Goal: Communication & Community: Participate in discussion

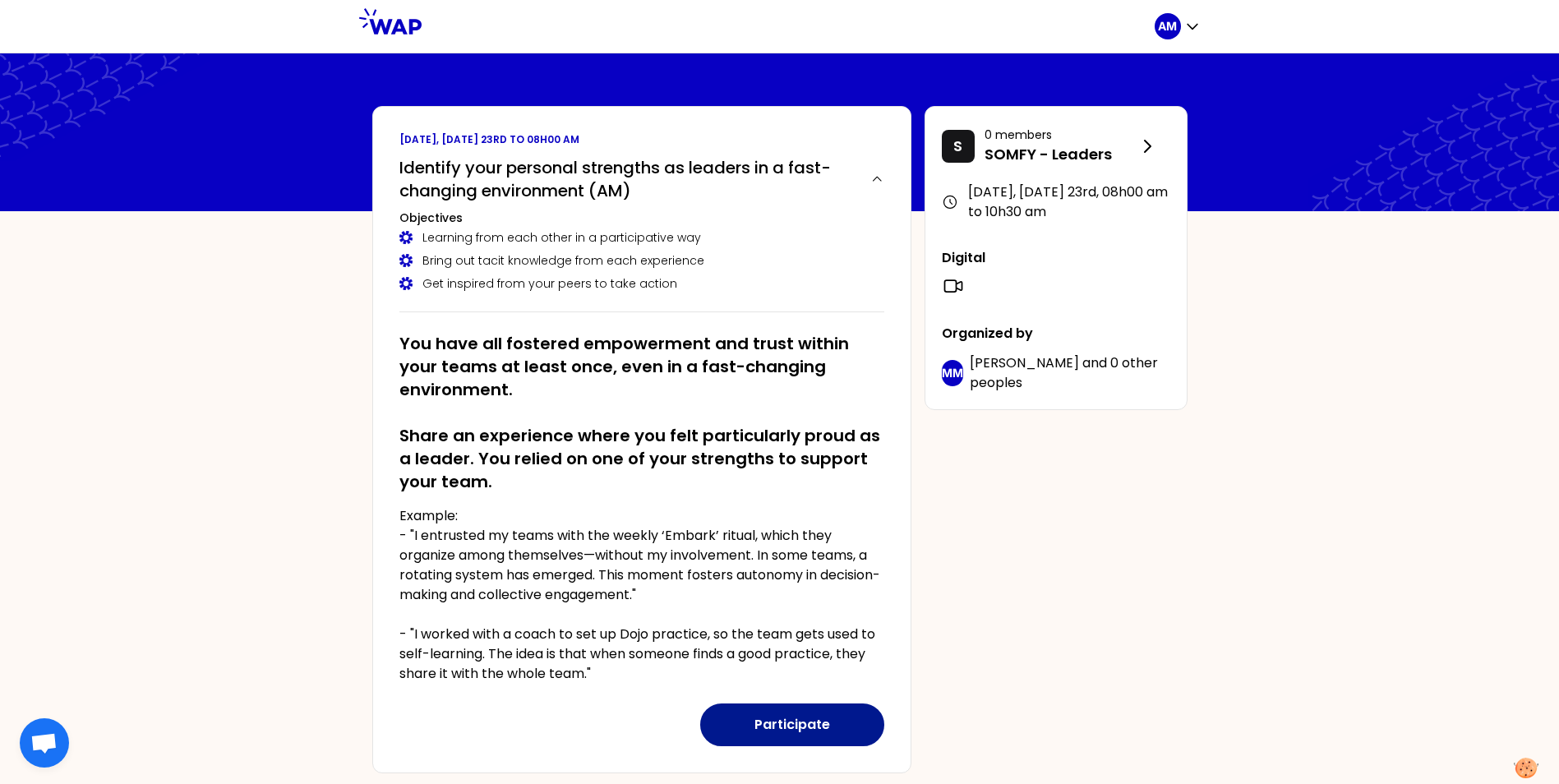
click at [784, 724] on button "Participate" at bounding box center [792, 725] width 184 height 43
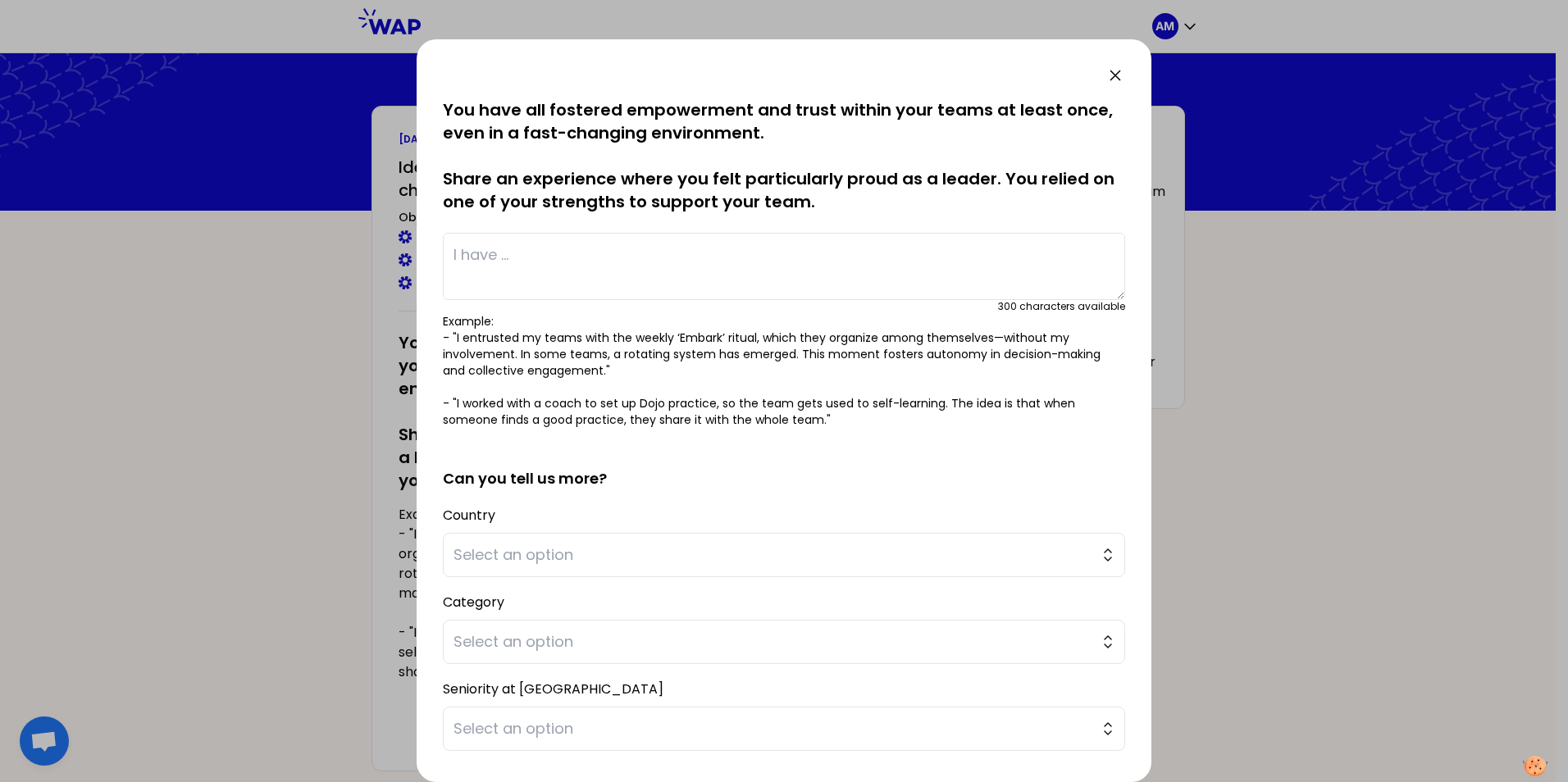
click at [506, 256] on textarea at bounding box center [784, 266] width 682 height 67
type textarea "I"
click at [1102, 563] on button "Select an option" at bounding box center [784, 555] width 682 height 45
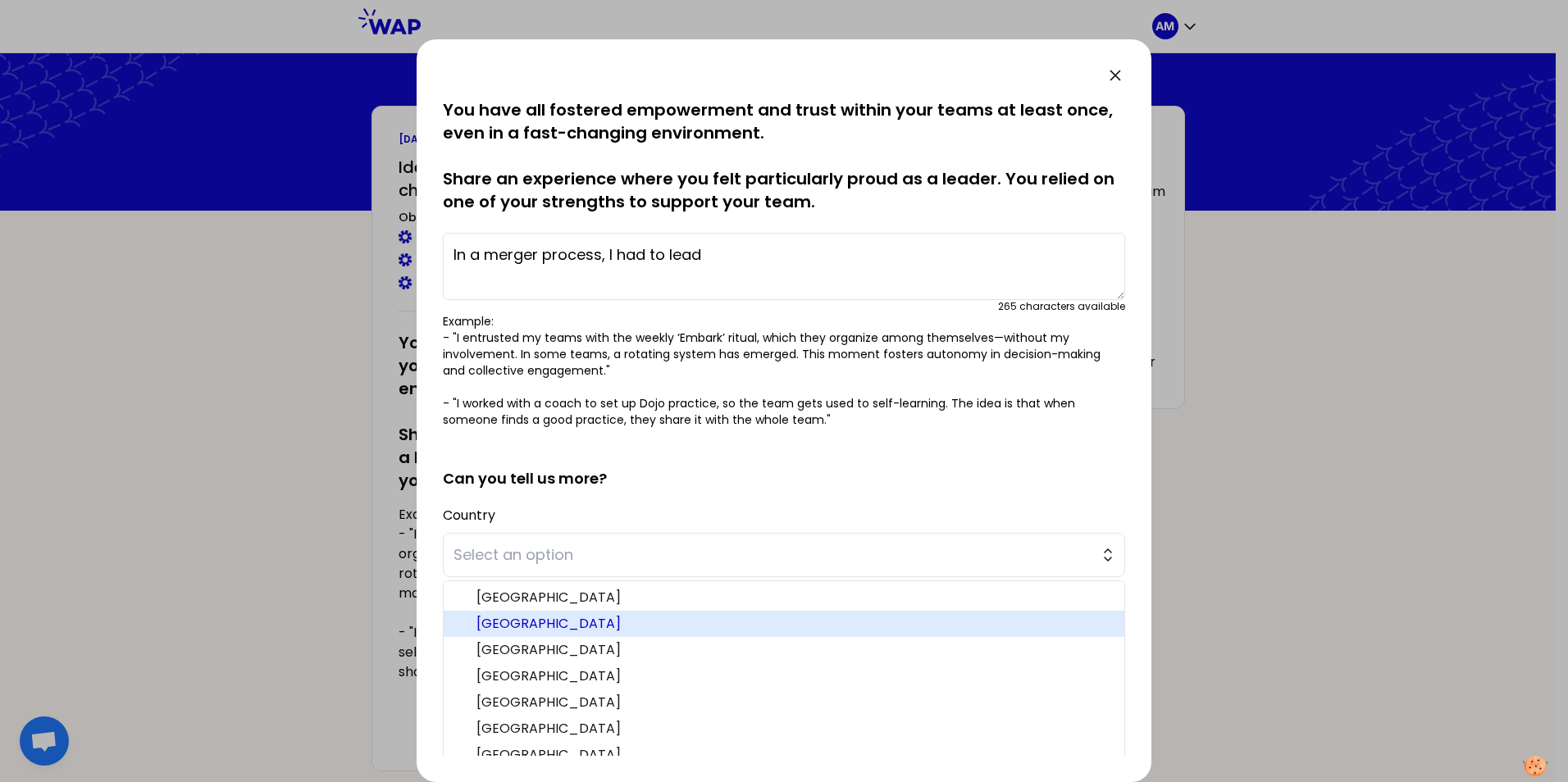
scroll to position [59, 0]
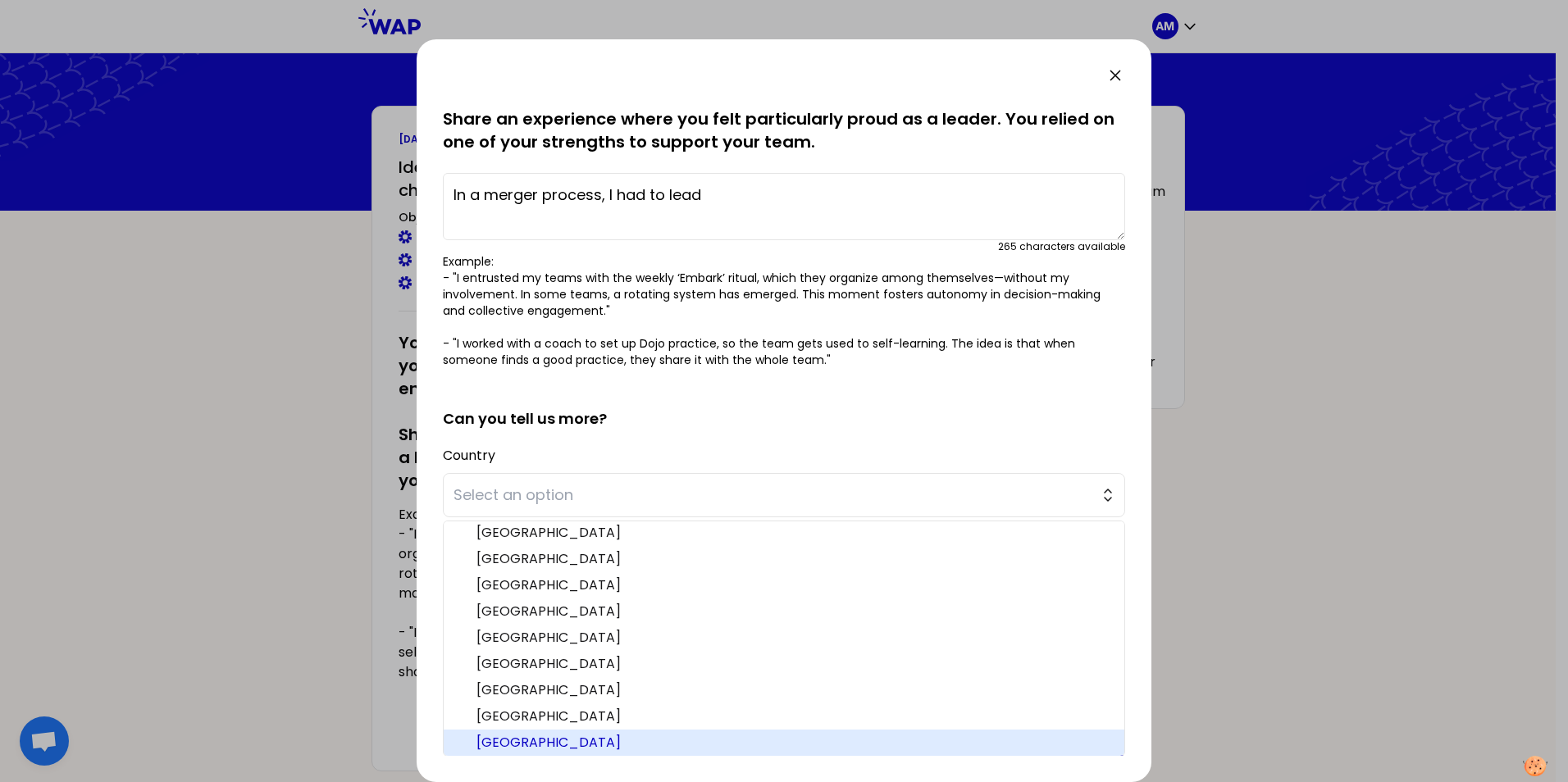
click at [513, 736] on span "[GEOGRAPHIC_DATA]" at bounding box center [794, 742] width 634 height 20
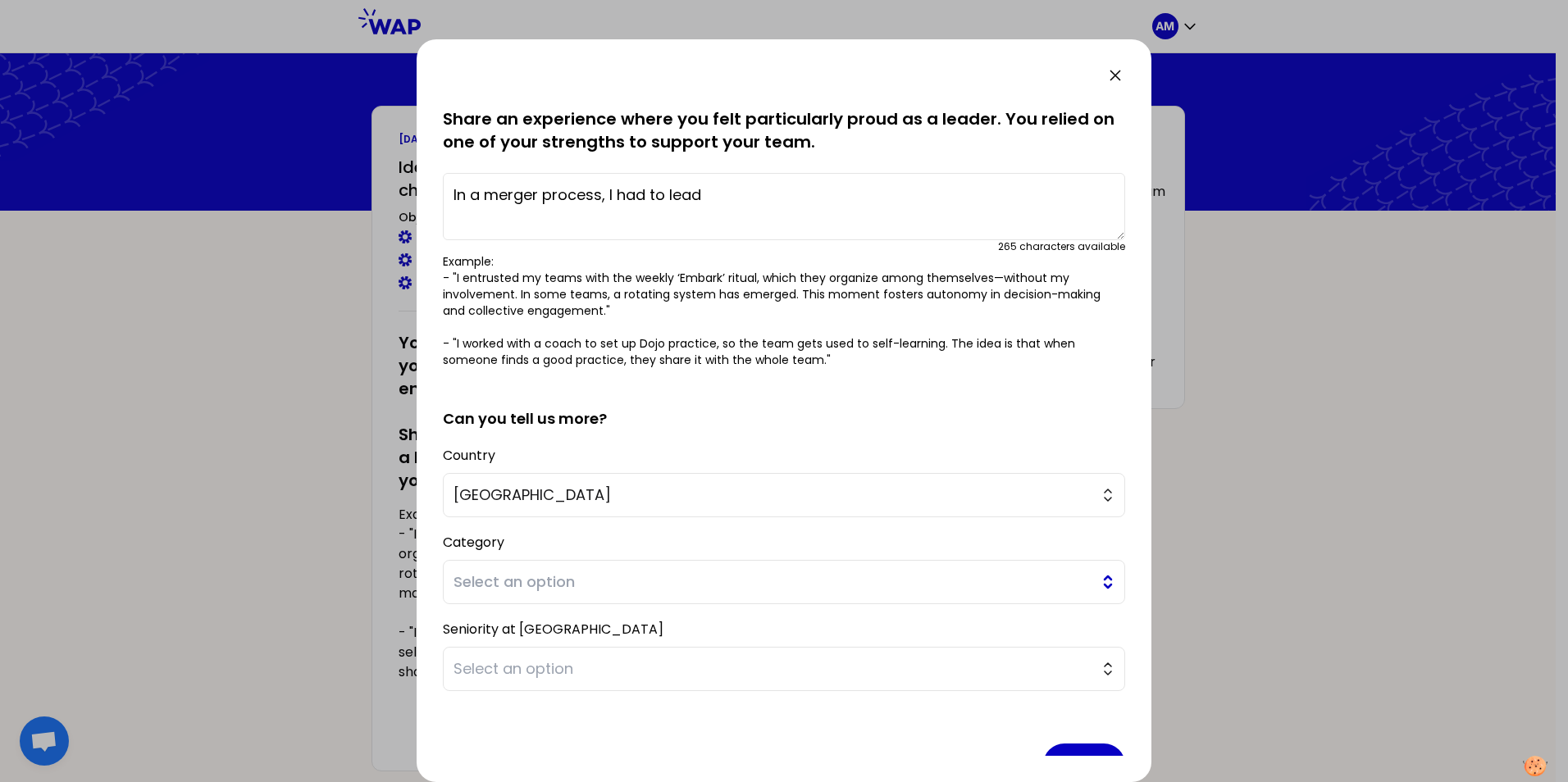
click at [509, 586] on span "Select an option" at bounding box center [772, 582] width 638 height 23
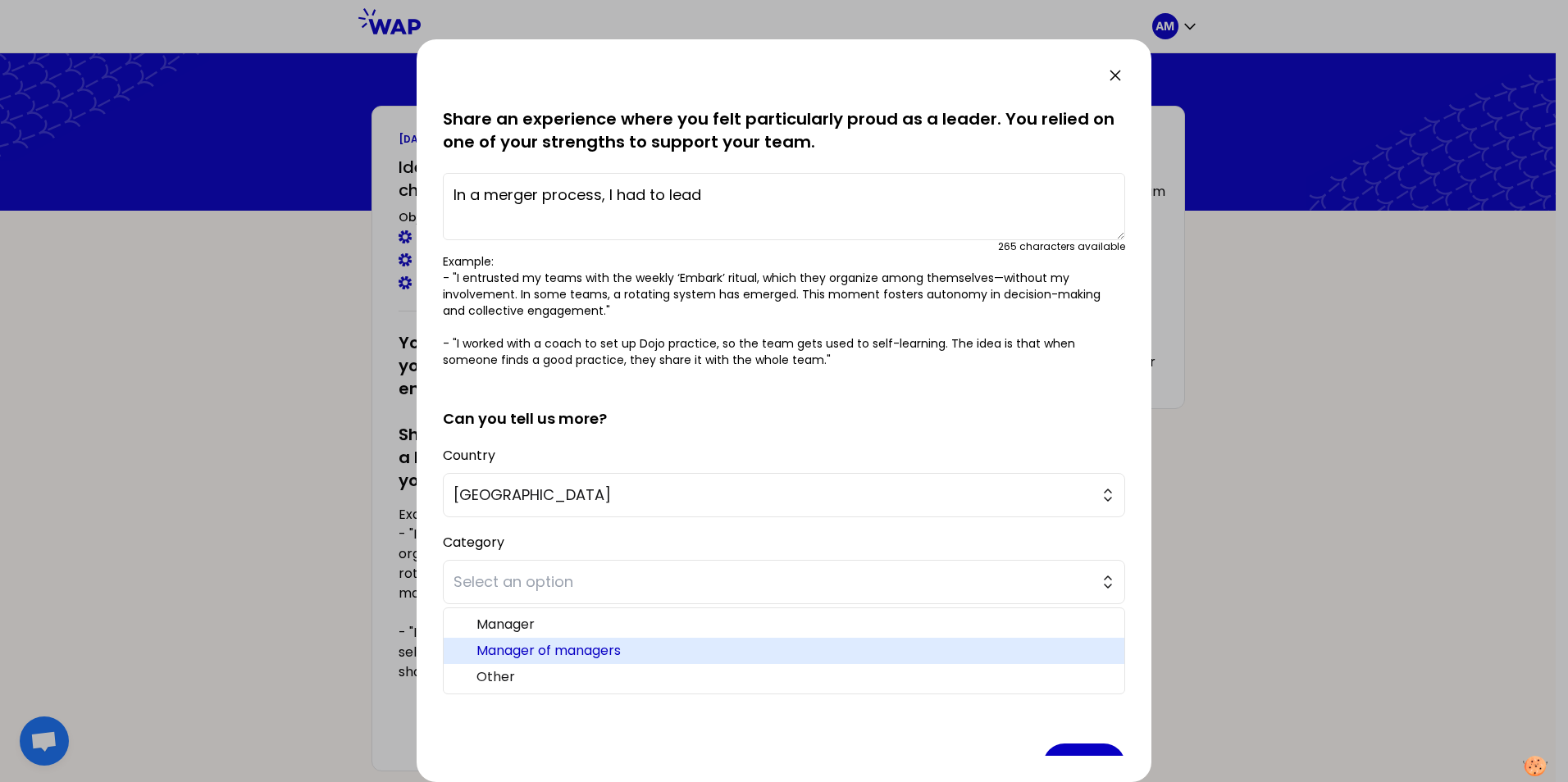
click at [528, 650] on span "Manager of managers" at bounding box center [794, 651] width 634 height 20
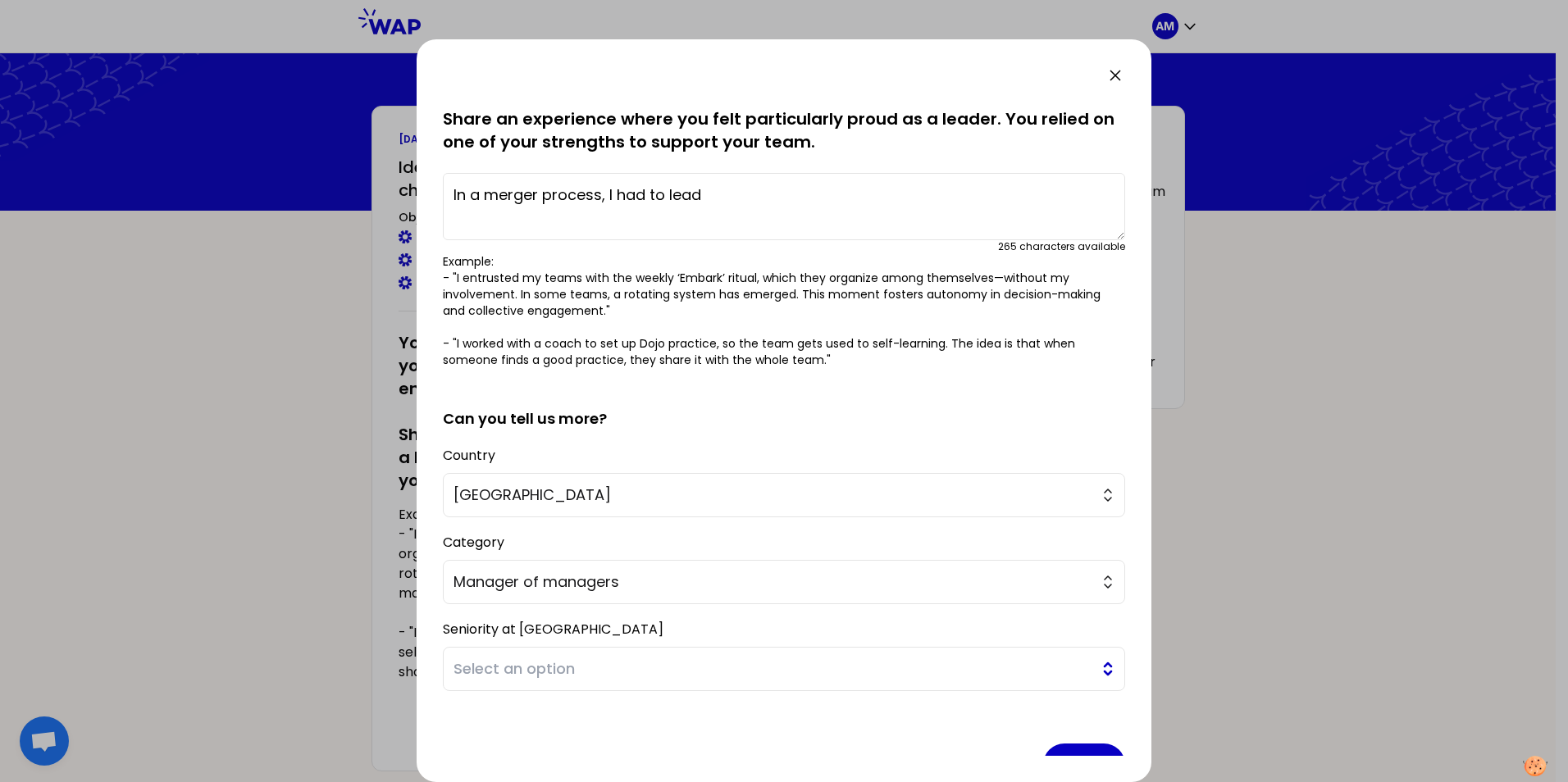
click at [518, 661] on span "Select an option" at bounding box center [772, 669] width 638 height 23
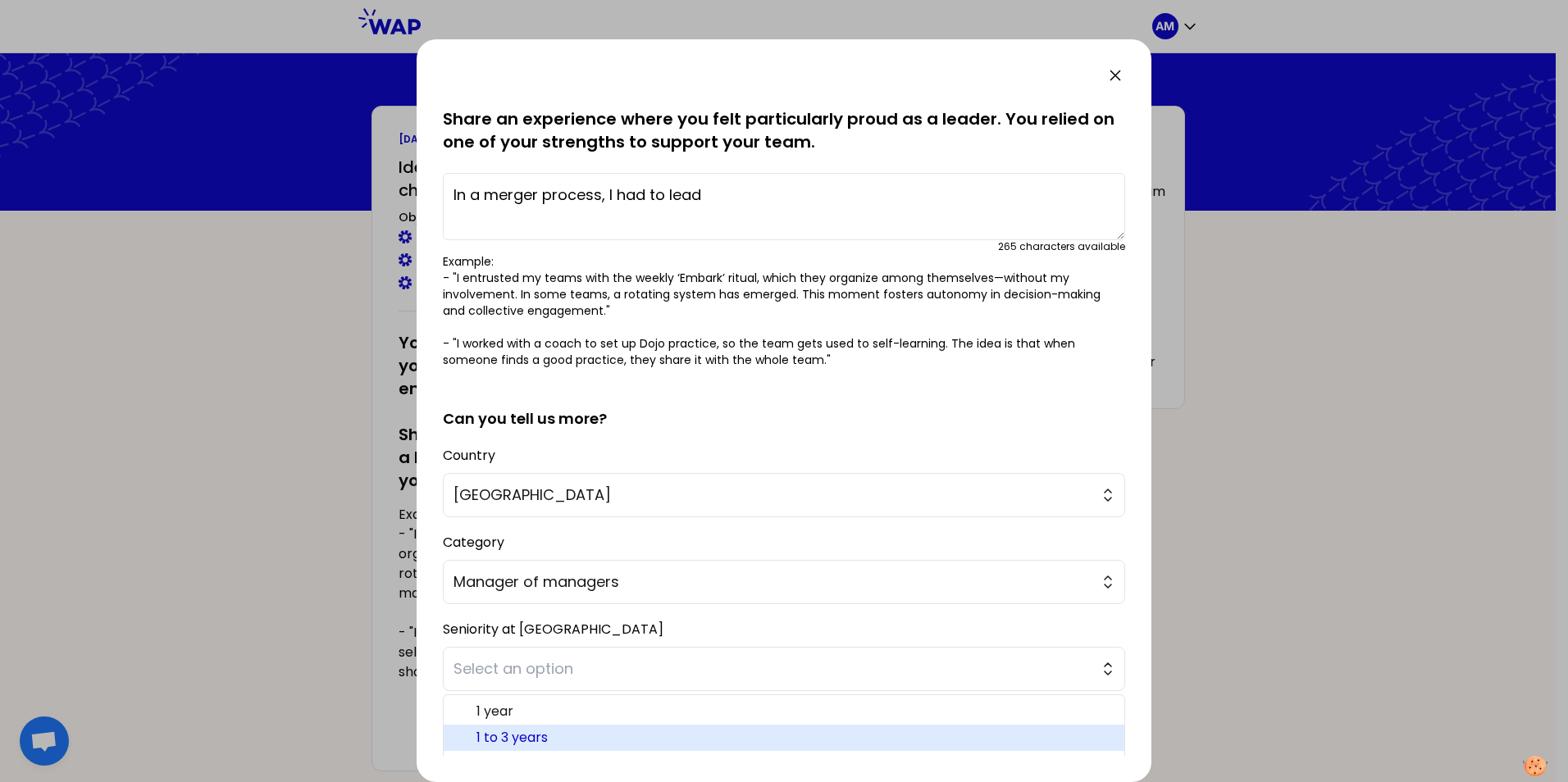
click at [506, 735] on span "1 to 3 years" at bounding box center [794, 737] width 634 height 20
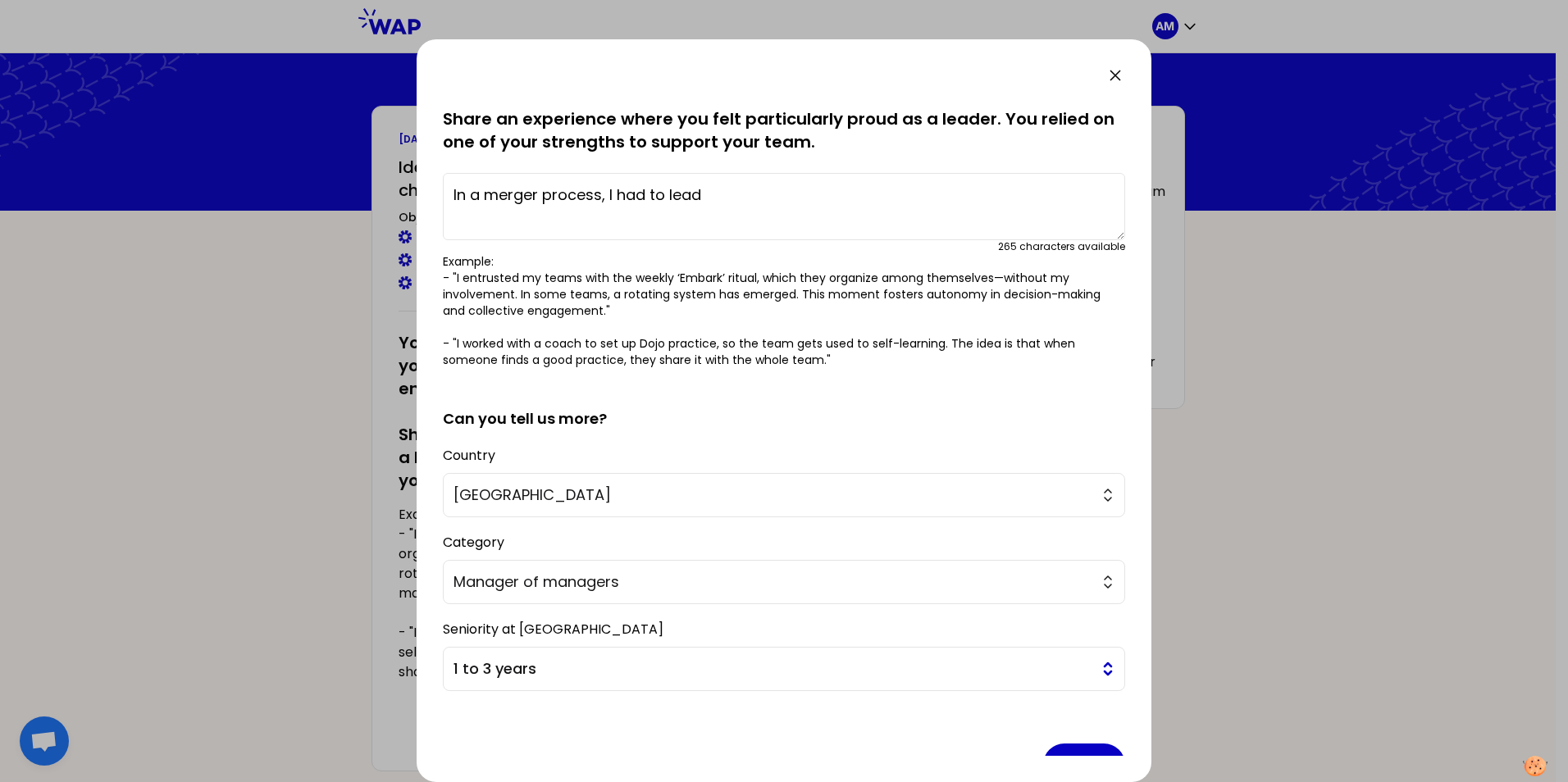
click at [1095, 677] on button "1 to 3 years" at bounding box center [784, 669] width 682 height 45
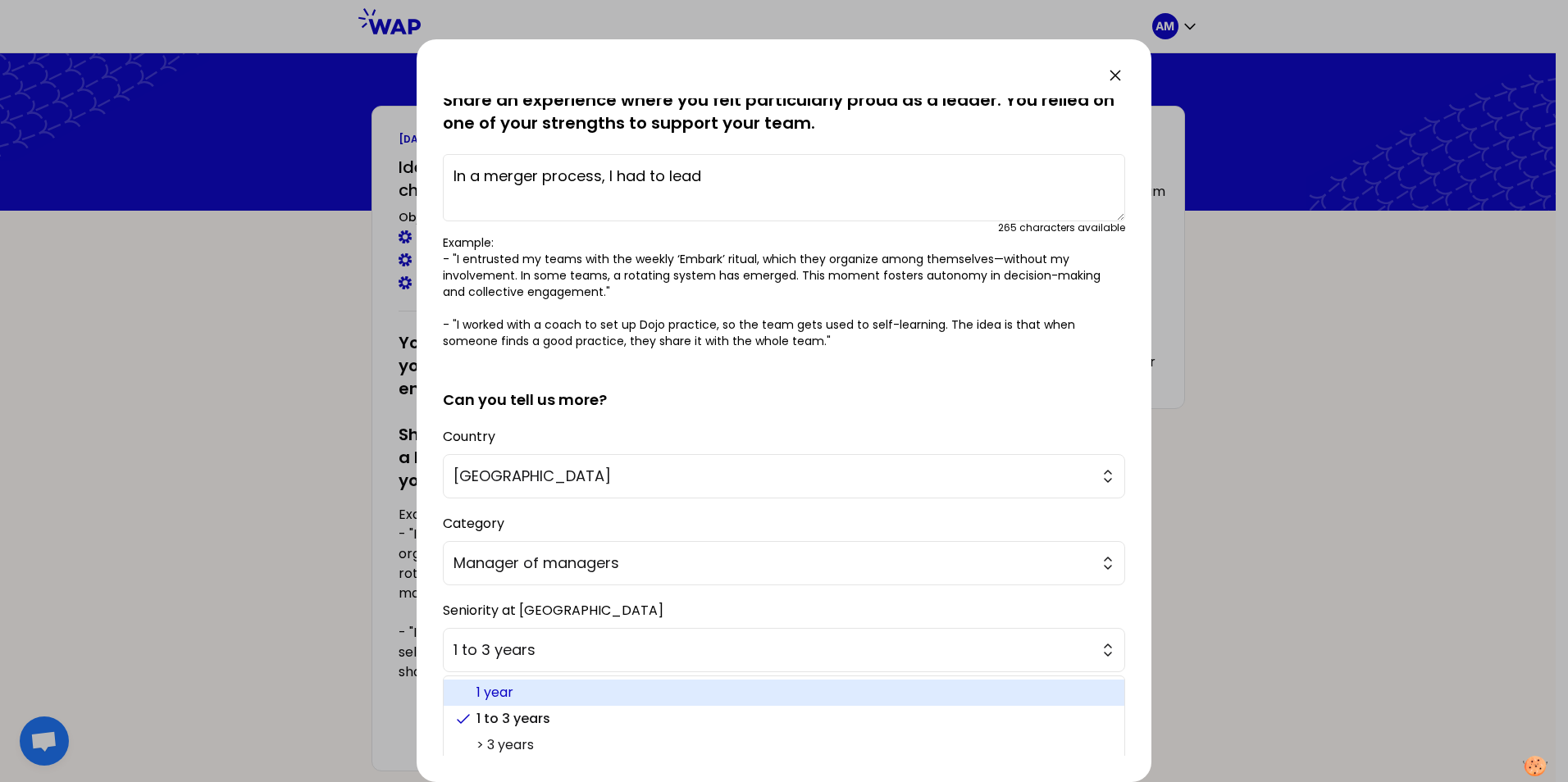
scroll to position [103, 0]
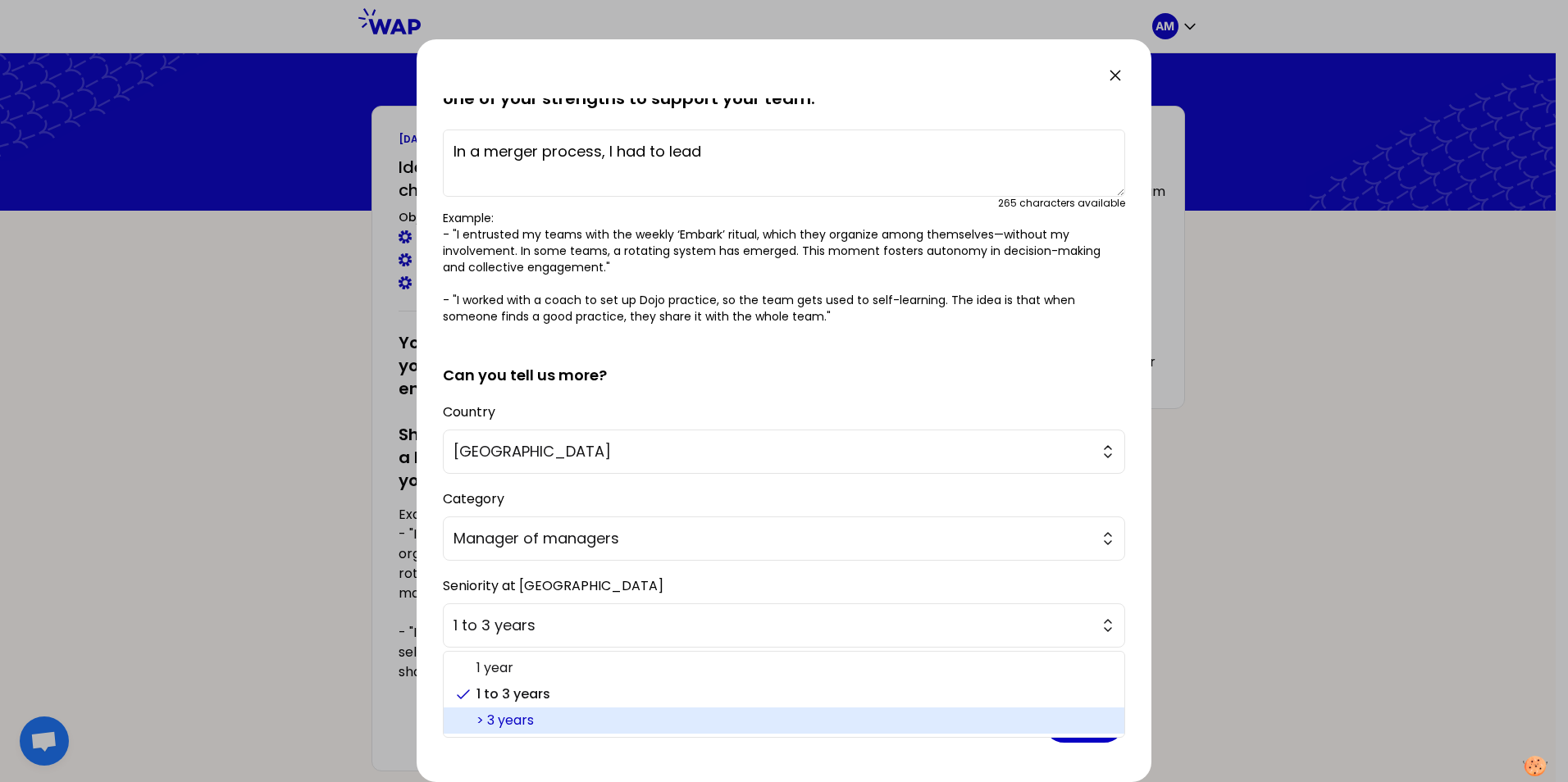
click at [517, 720] on span "> 3 years" at bounding box center [794, 720] width 634 height 20
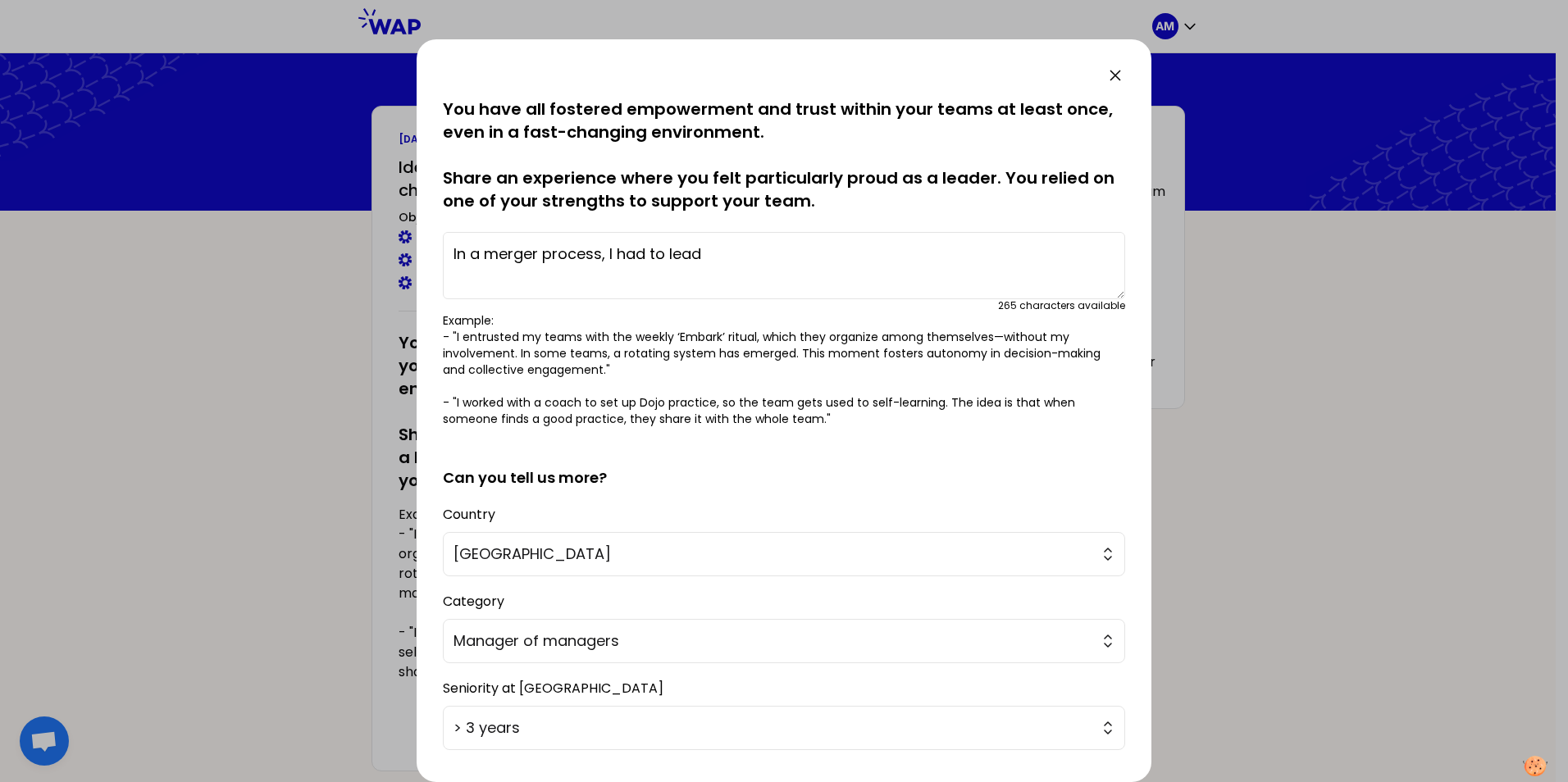
scroll to position [0, 0]
click at [748, 256] on textarea "In a merger process, I had to lead" at bounding box center [784, 266] width 682 height 67
click at [576, 294] on textarea "In a merger process, I had to lead 2 competitor salesforces and create a joint …" at bounding box center [784, 266] width 682 height 67
click at [558, 273] on textarea "In a merger process, I had to lead 2 competitor salesforces and create a joint …" at bounding box center [784, 266] width 682 height 67
click at [884, 254] on textarea "In a merger process, I had to lead 2 competitor salesforces and create a joint …" at bounding box center [784, 266] width 682 height 67
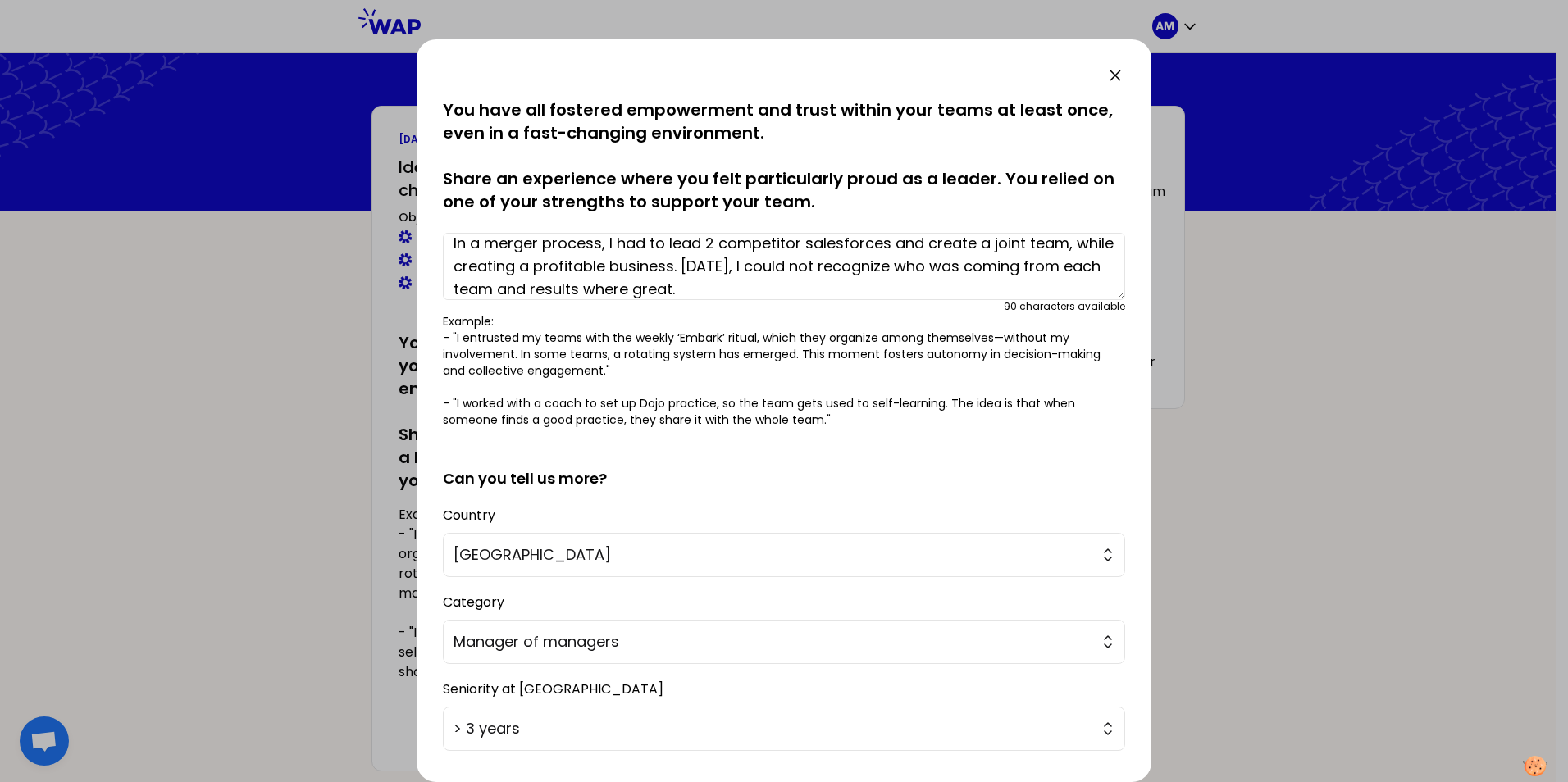
scroll to position [23, 0]
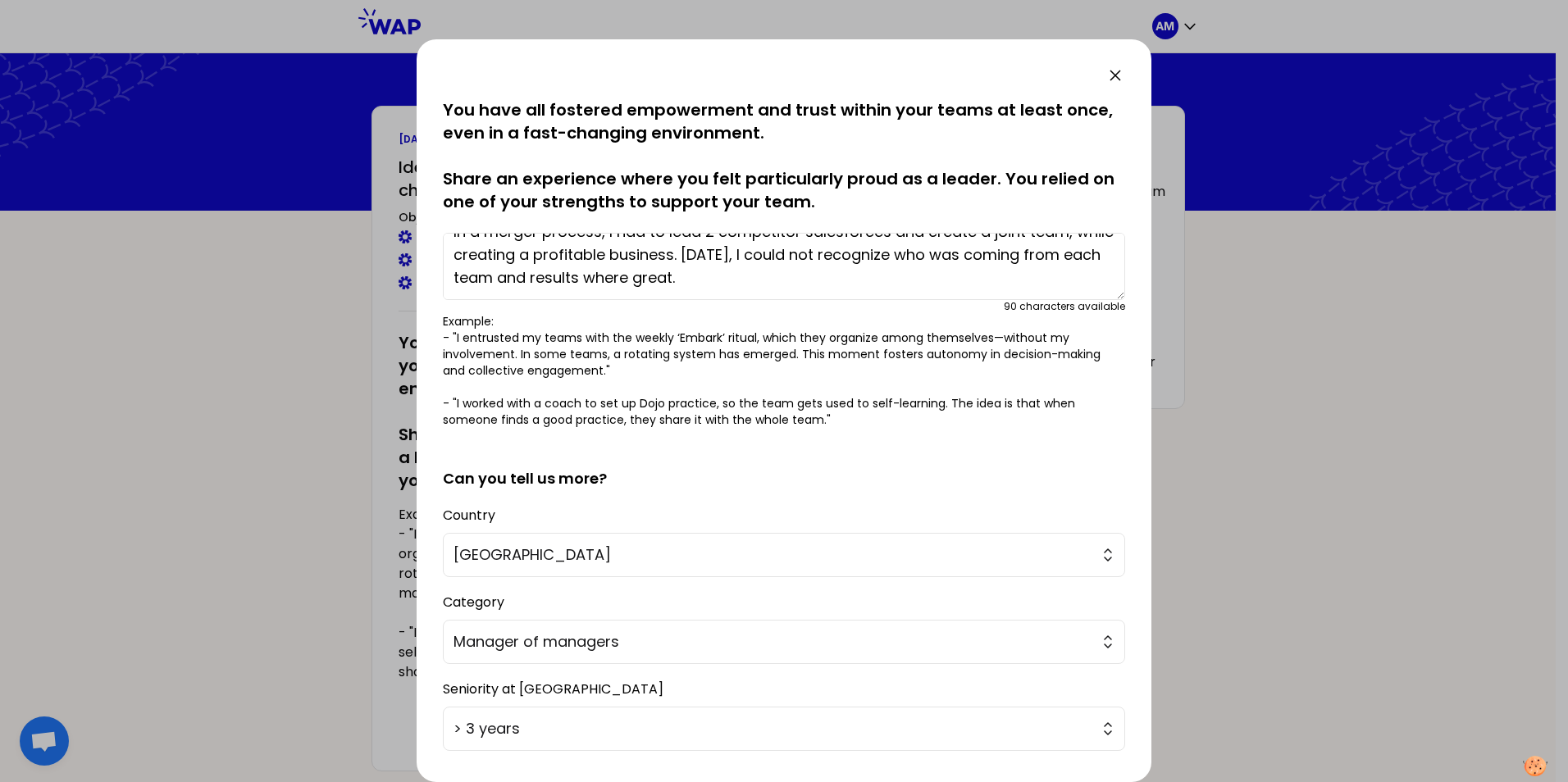
drag, startPoint x: 712, startPoint y: 285, endPoint x: 751, endPoint y: 286, distance: 39.0
click at [751, 286] on textarea "In a merger process, I had to lead 2 competitor salesforces and create a joint …" at bounding box center [784, 266] width 682 height 67
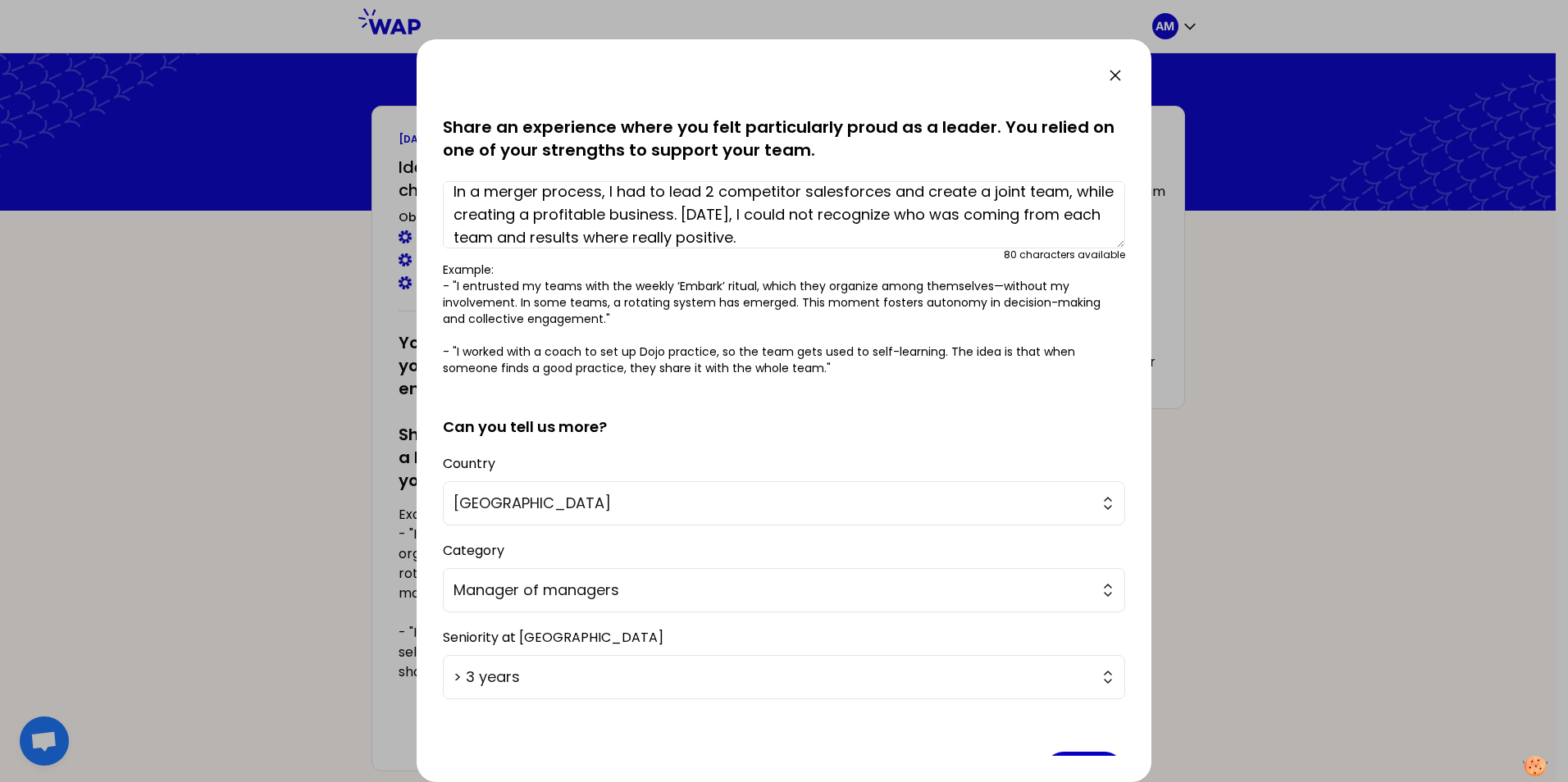
scroll to position [103, 0]
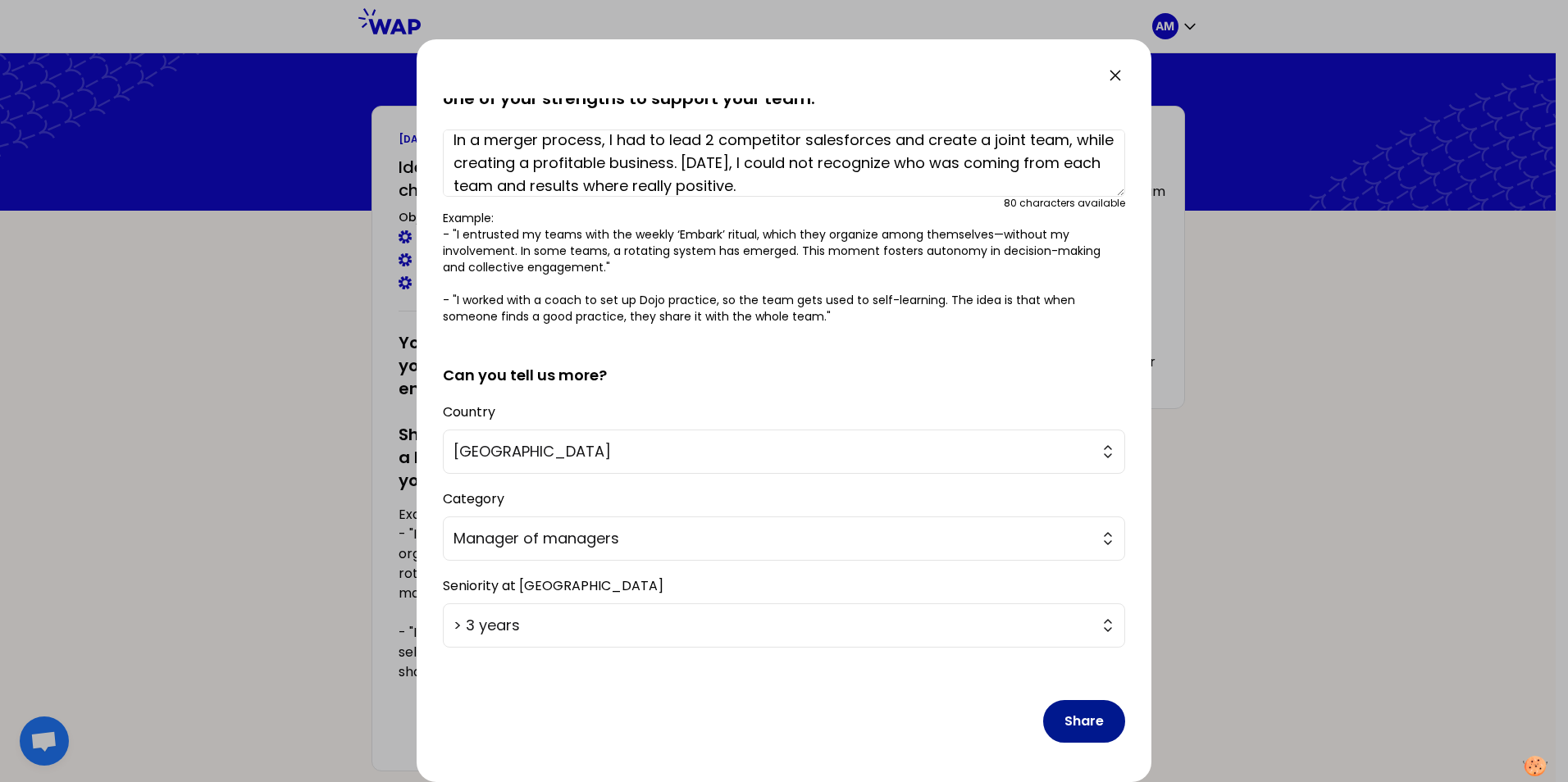
type textarea "In a merger process, I had to lead 2 competitor salesforces and create a joint …"
click at [1080, 718] on button "Share" at bounding box center [1083, 722] width 82 height 43
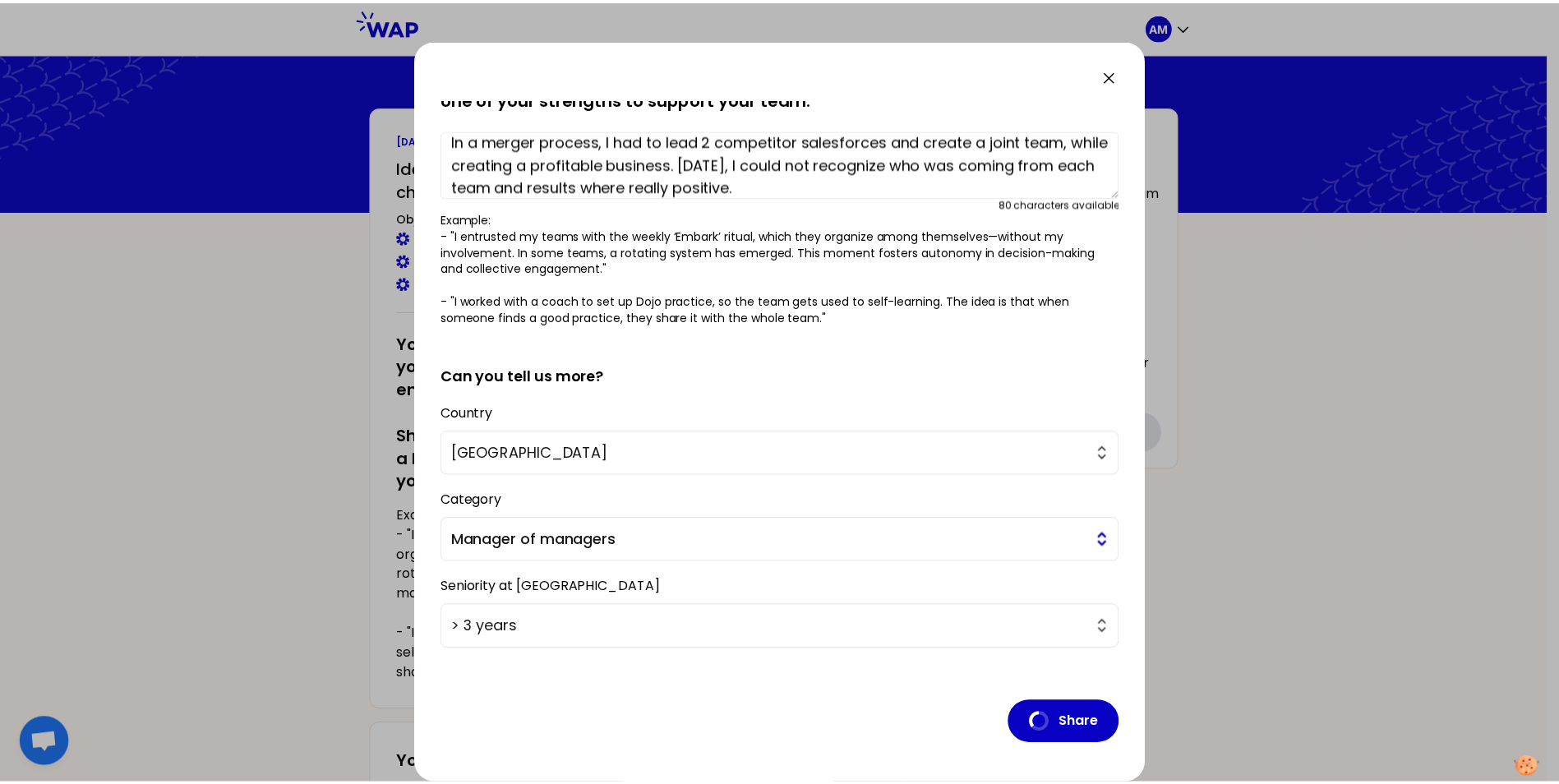
scroll to position [0, 0]
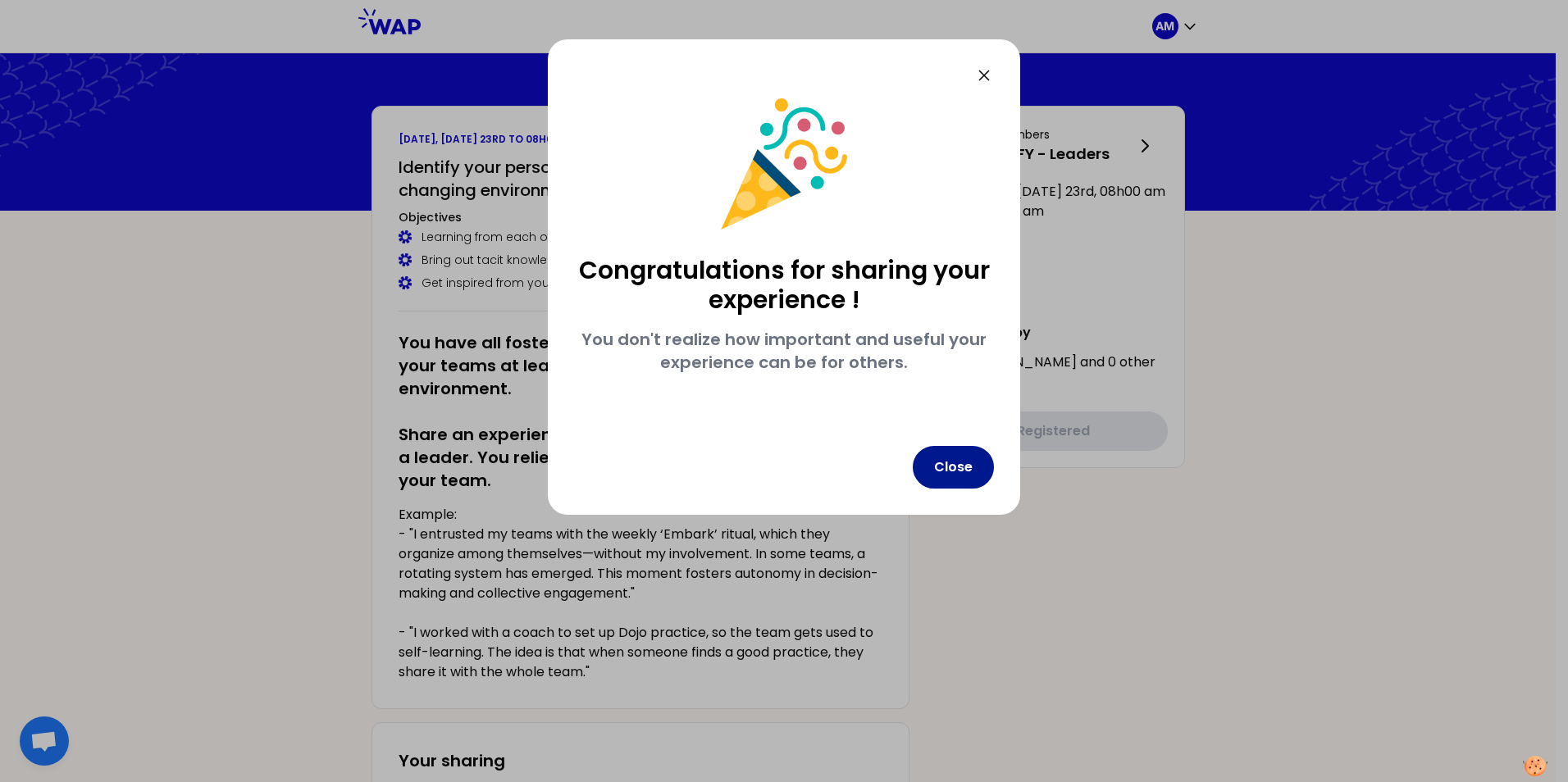
click at [949, 467] on button "Close" at bounding box center [953, 467] width 81 height 43
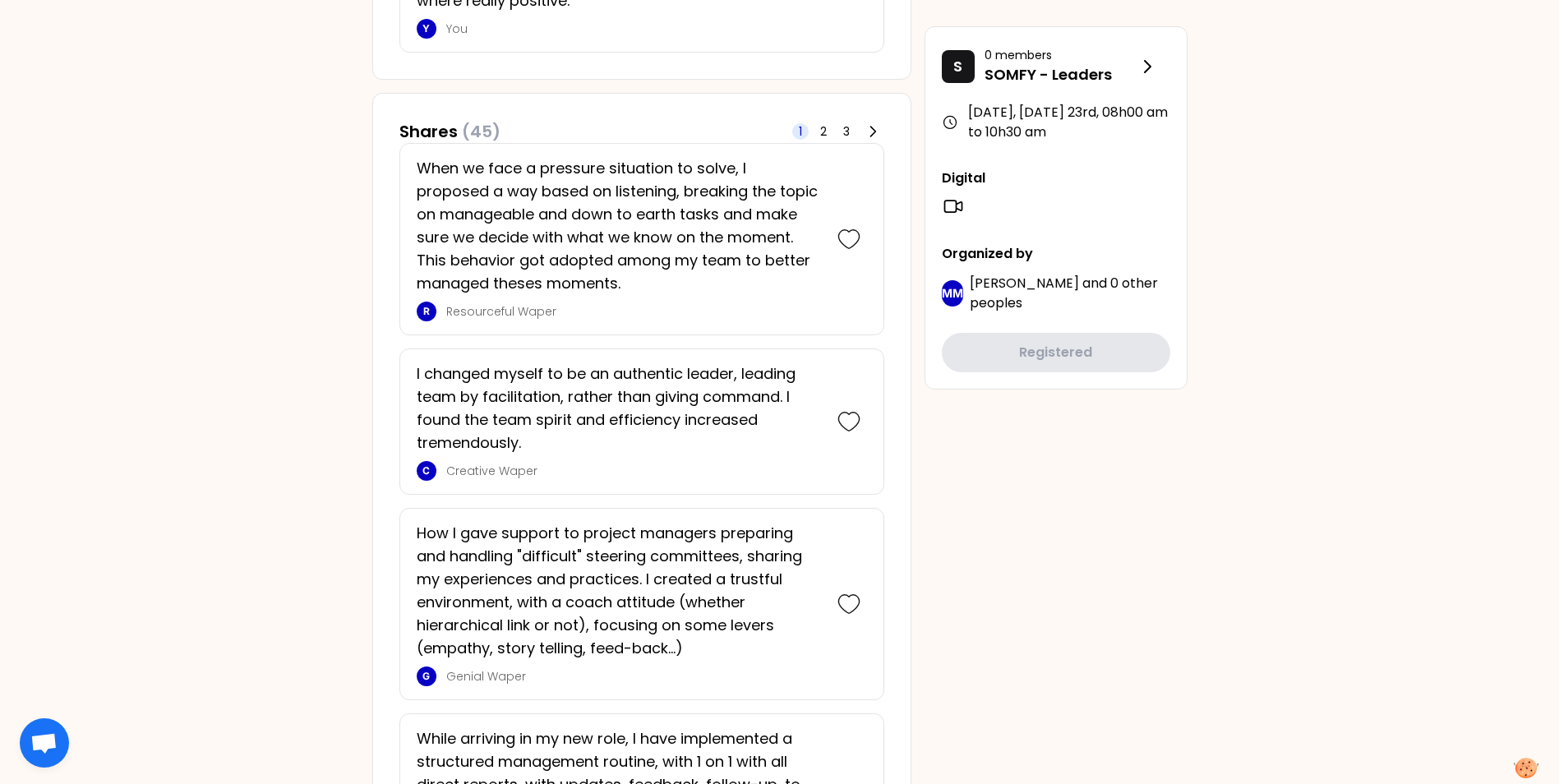
scroll to position [493, 0]
